Goal: Find specific page/section: Find specific page/section

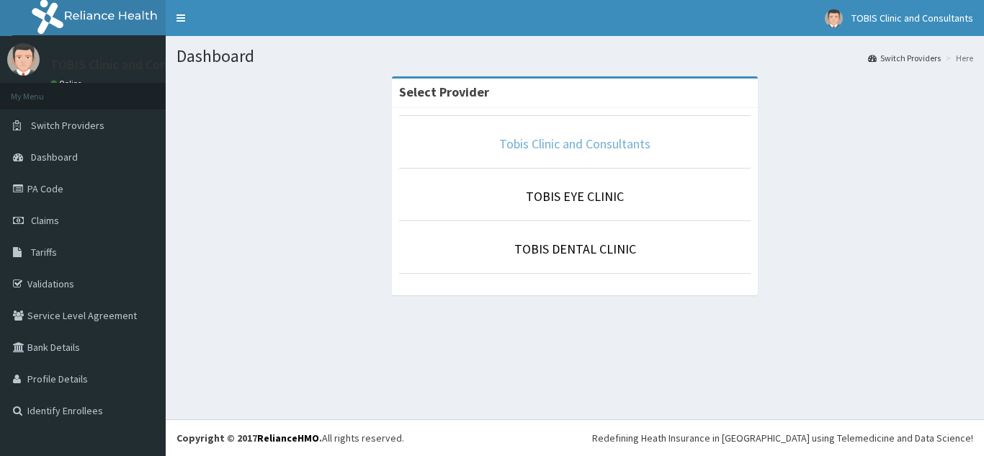
click at [553, 145] on link "Tobis Clinic and Consultants" at bounding box center [574, 143] width 151 height 17
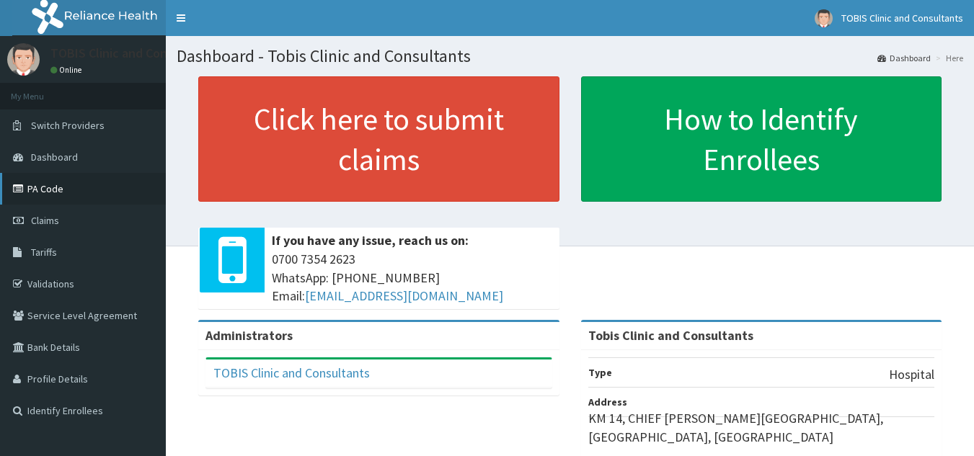
click at [43, 188] on link "PA Code" at bounding box center [83, 189] width 166 height 32
